Goal: Book appointment/travel/reservation

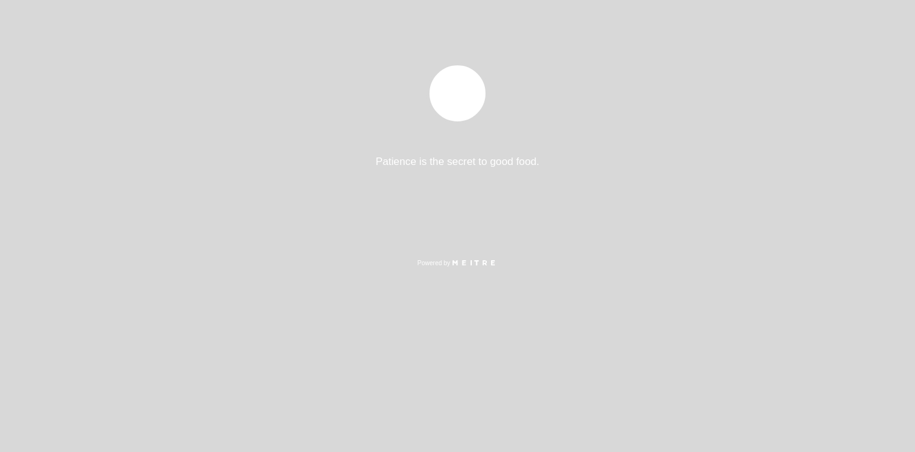
select select "es"
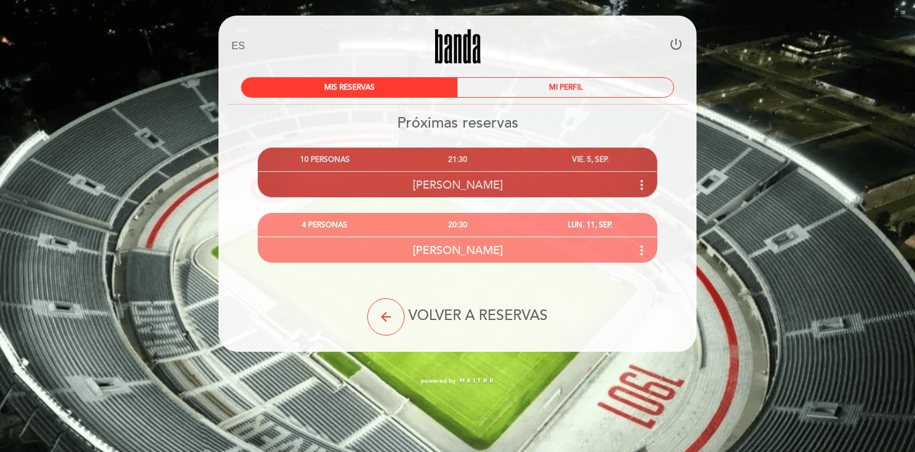
click at [519, 168] on div "21:30" at bounding box center [457, 159] width 133 height 23
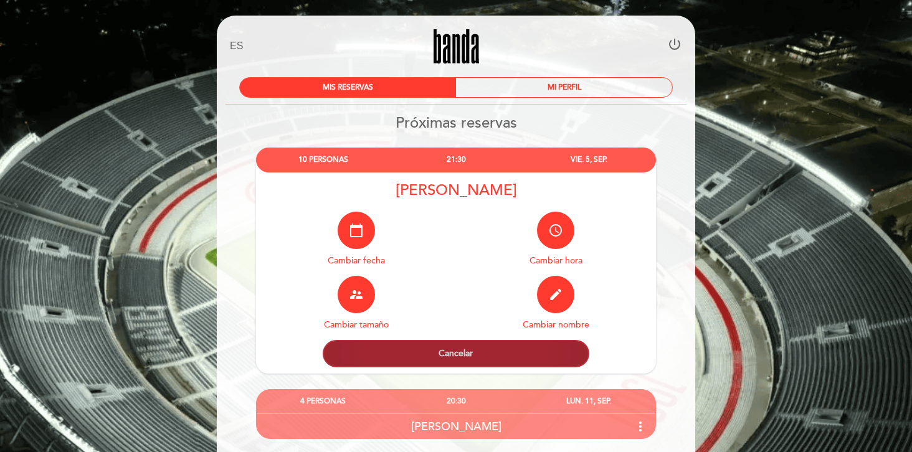
click at [516, 355] on button "Cancelar" at bounding box center [456, 353] width 267 height 27
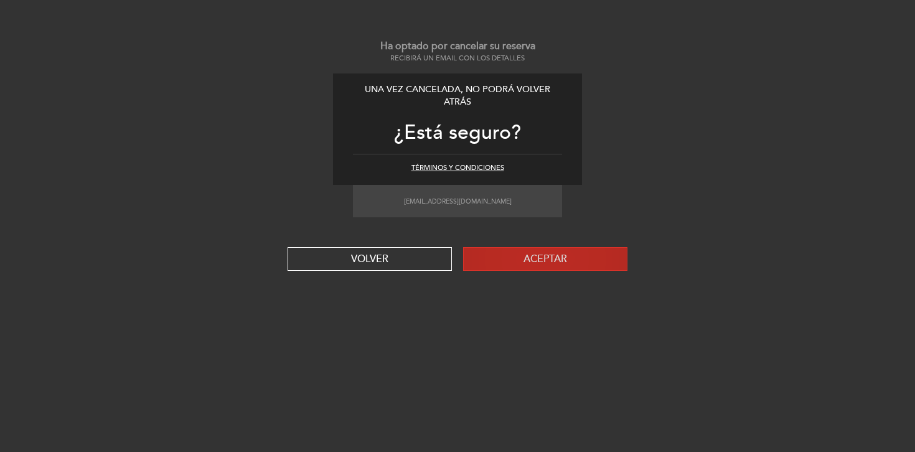
click at [545, 262] on button "Aceptar" at bounding box center [545, 259] width 164 height 24
